Goal: Task Accomplishment & Management: Complete application form

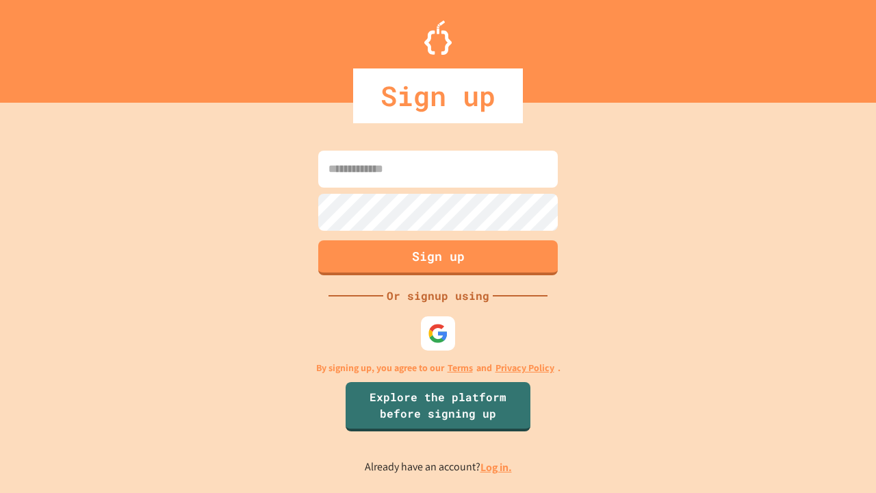
click at [497, 467] on link "Log in." at bounding box center [495, 467] width 31 height 14
